Goal: Information Seeking & Learning: Learn about a topic

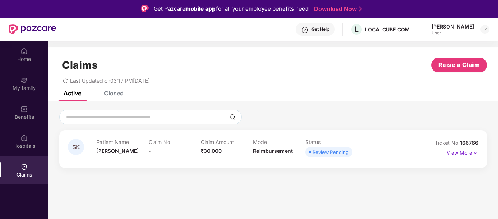
click at [474, 153] on img at bounding box center [475, 153] width 6 height 8
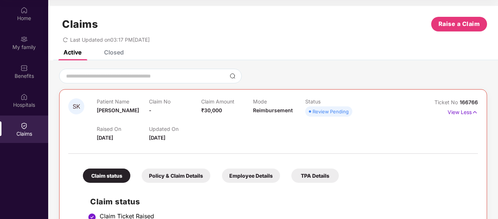
click at [170, 176] on div "Policy & Claim Details" at bounding box center [176, 175] width 69 height 14
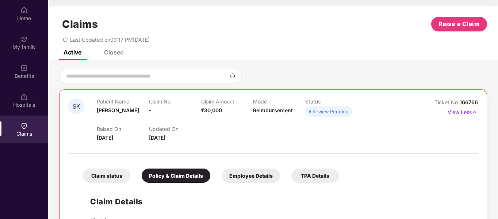
click at [255, 173] on div "Employee Details" at bounding box center [251, 175] width 58 height 14
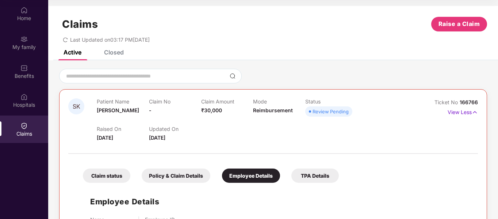
click at [313, 175] on div "TPA Details" at bounding box center [314, 175] width 47 height 14
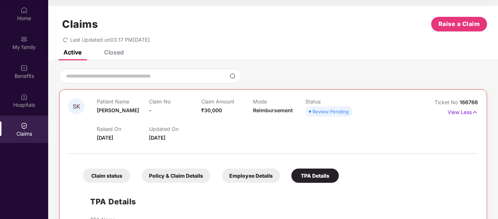
click at [158, 109] on div "Claim No -" at bounding box center [175, 108] width 52 height 20
click at [159, 109] on div "Claim No -" at bounding box center [175, 108] width 52 height 20
click at [112, 51] on div "Closed" at bounding box center [114, 52] width 20 height 7
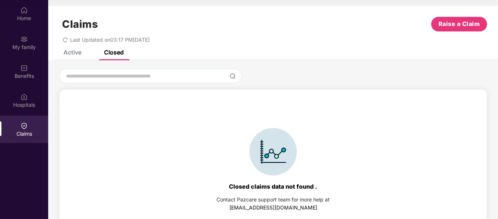
click at [74, 51] on div "Active" at bounding box center [72, 52] width 18 height 7
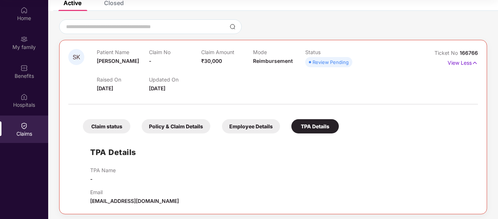
scroll to position [52, 0]
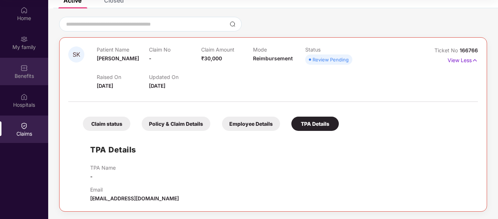
click at [32, 68] on div "Benefits" at bounding box center [24, 71] width 48 height 27
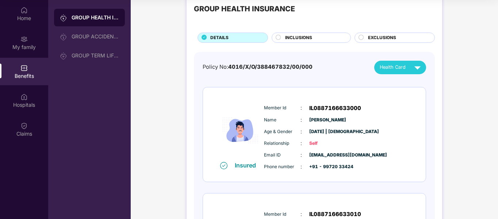
scroll to position [36, 0]
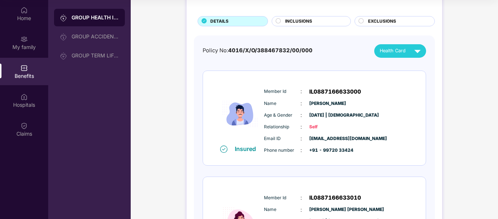
click at [309, 23] on span "INCLUSIONS" at bounding box center [298, 21] width 27 height 7
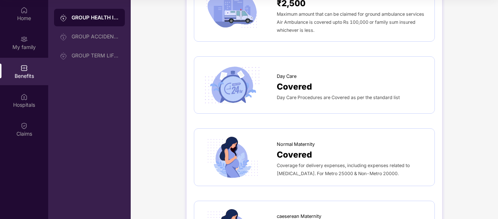
scroll to position [511, 0]
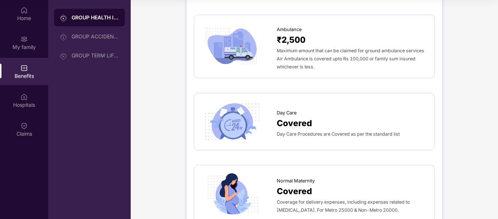
click at [317, 132] on span "Day Care Procedures are Covered as per the standard list" at bounding box center [338, 133] width 123 height 5
click at [320, 124] on div "Covered" at bounding box center [352, 122] width 150 height 13
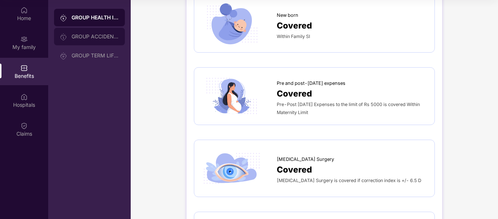
scroll to position [651, 0]
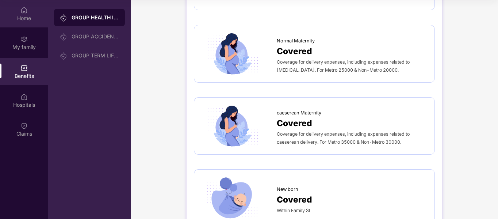
click at [30, 12] on div "Home" at bounding box center [24, 13] width 48 height 27
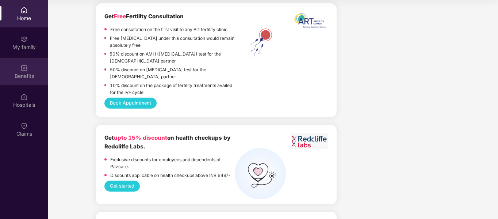
scroll to position [781, 0]
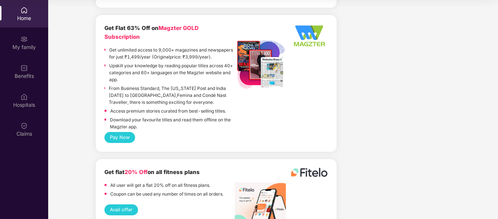
click at [24, 11] on img at bounding box center [23, 10] width 7 height 7
click at [25, 12] on img at bounding box center [23, 10] width 7 height 7
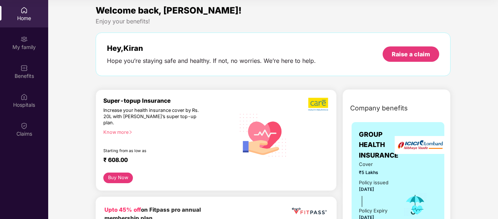
scroll to position [0, 0]
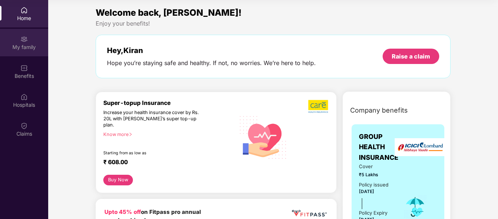
click at [31, 43] on div "My family" at bounding box center [24, 46] width 48 height 7
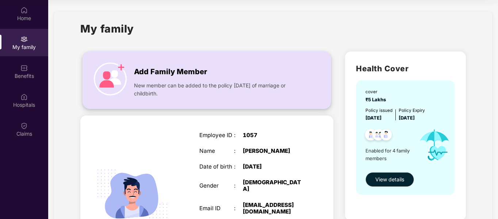
click at [207, 80] on div "New member can be added to the policy [DATE] of marriage or childbirth." at bounding box center [218, 88] width 169 height 20
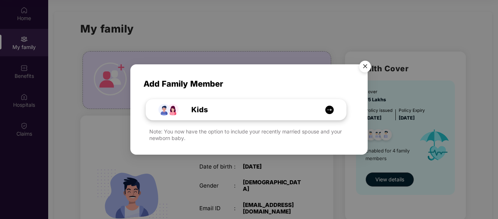
click at [330, 108] on img at bounding box center [329, 109] width 9 height 9
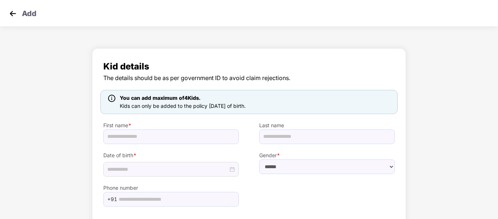
click at [11, 14] on img at bounding box center [12, 13] width 11 height 11
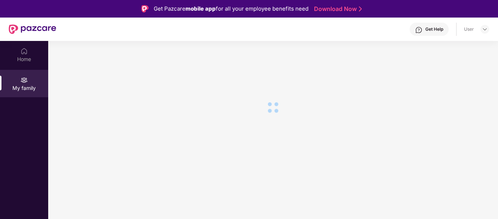
scroll to position [41, 0]
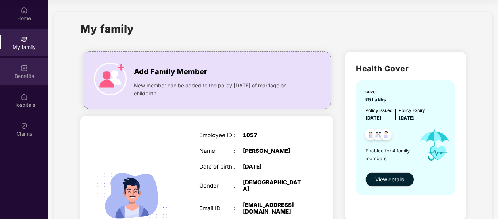
click at [30, 78] on div "Benefits" at bounding box center [24, 75] width 48 height 7
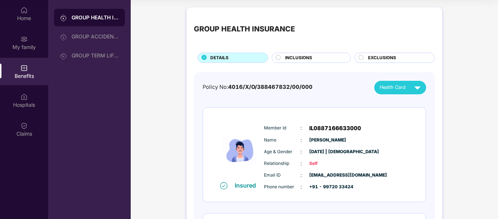
click at [303, 59] on span "INCLUSIONS" at bounding box center [298, 57] width 27 height 7
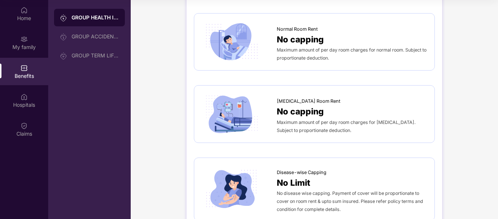
scroll to position [146, 0]
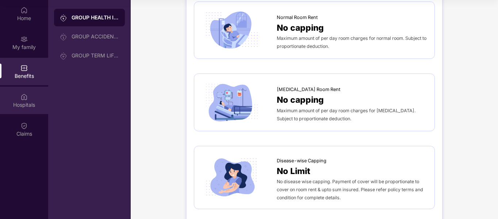
click at [24, 104] on div "Hospitals" at bounding box center [24, 104] width 48 height 7
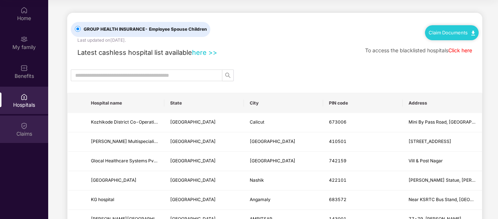
click at [24, 131] on div "Claims" at bounding box center [24, 133] width 48 height 7
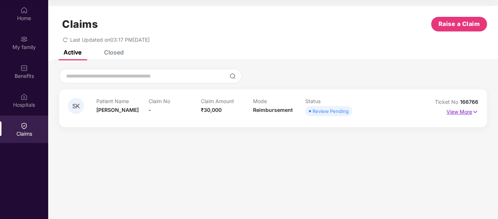
click at [465, 112] on p "View More" at bounding box center [462, 111] width 32 height 10
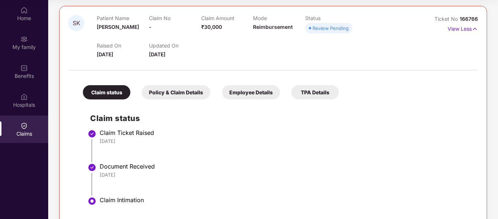
scroll to position [97, 0]
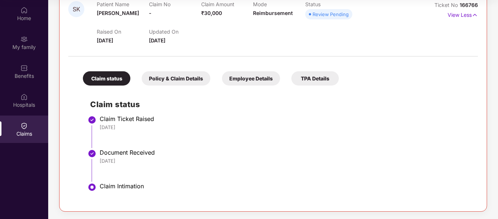
click at [175, 79] on div "Policy & Claim Details" at bounding box center [176, 78] width 69 height 14
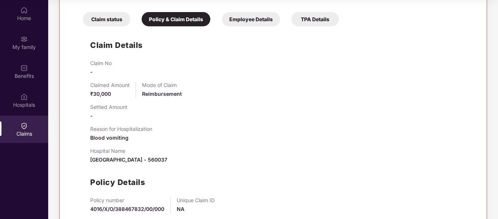
scroll to position [194, 0]
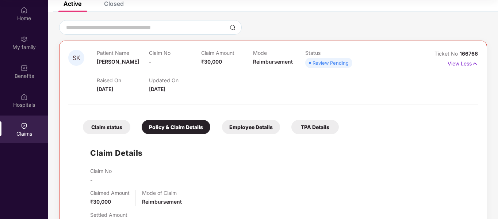
click at [240, 126] on div "Employee Details" at bounding box center [251, 127] width 58 height 14
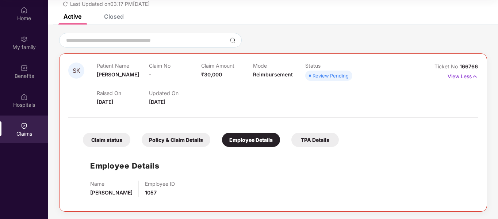
click at [317, 139] on div "TPA Details" at bounding box center [314, 139] width 47 height 14
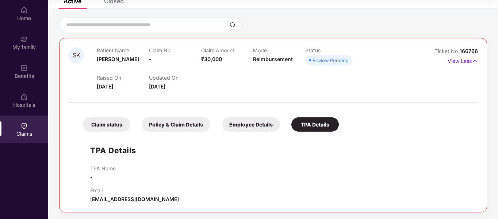
scroll to position [52, 0]
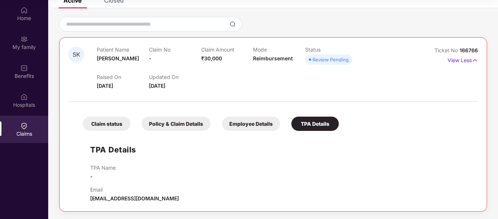
click at [338, 62] on div "Review Pending" at bounding box center [330, 59] width 36 height 7
click at [24, 13] on img at bounding box center [23, 10] width 7 height 7
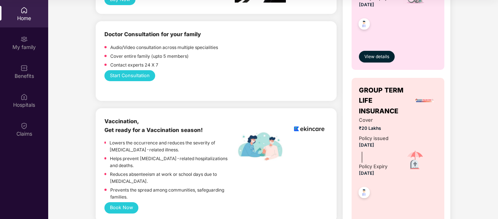
scroll to position [401, 0]
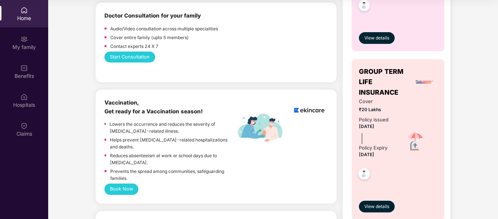
click at [388, 89] on span "GROUP TERM LIFE INSURANCE" at bounding box center [385, 81] width 53 height 31
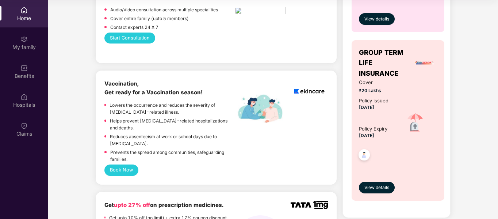
scroll to position [474, 0]
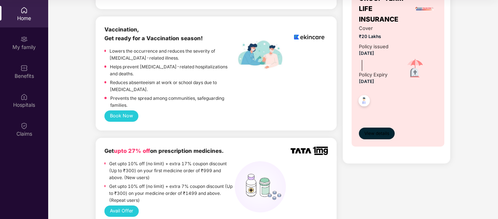
click at [380, 134] on span "View details" at bounding box center [376, 133] width 25 height 7
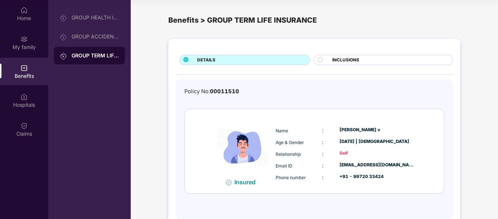
scroll to position [20, 0]
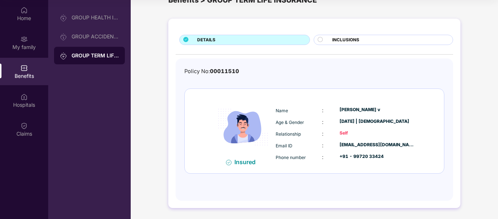
click at [362, 39] on div "INCLUSIONS" at bounding box center [388, 40] width 120 height 8
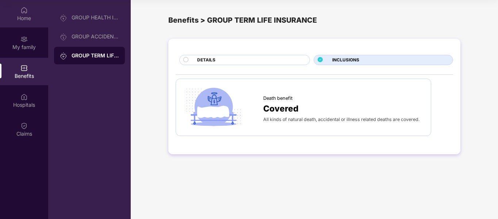
scroll to position [0, 0]
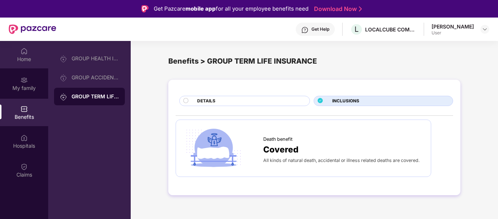
click at [20, 53] on div "Home" at bounding box center [24, 54] width 48 height 27
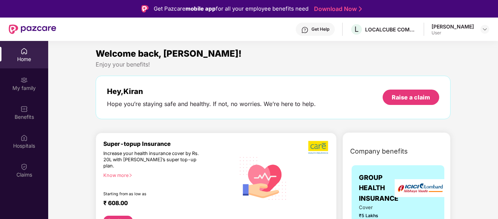
click at [425, 30] on div "Get Help L LOCALCUBE COMMERCE PRIVATE LIMITED [PERSON_NAME] V User" at bounding box center [272, 29] width 433 height 23
click at [482, 28] on img at bounding box center [485, 29] width 6 height 6
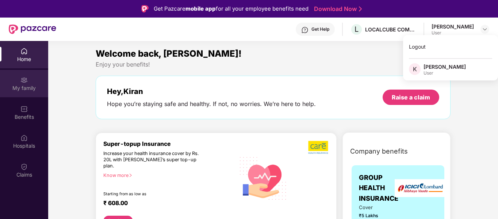
click at [27, 86] on div "My family" at bounding box center [24, 87] width 48 height 7
